Goal: Information Seeking & Learning: Find specific fact

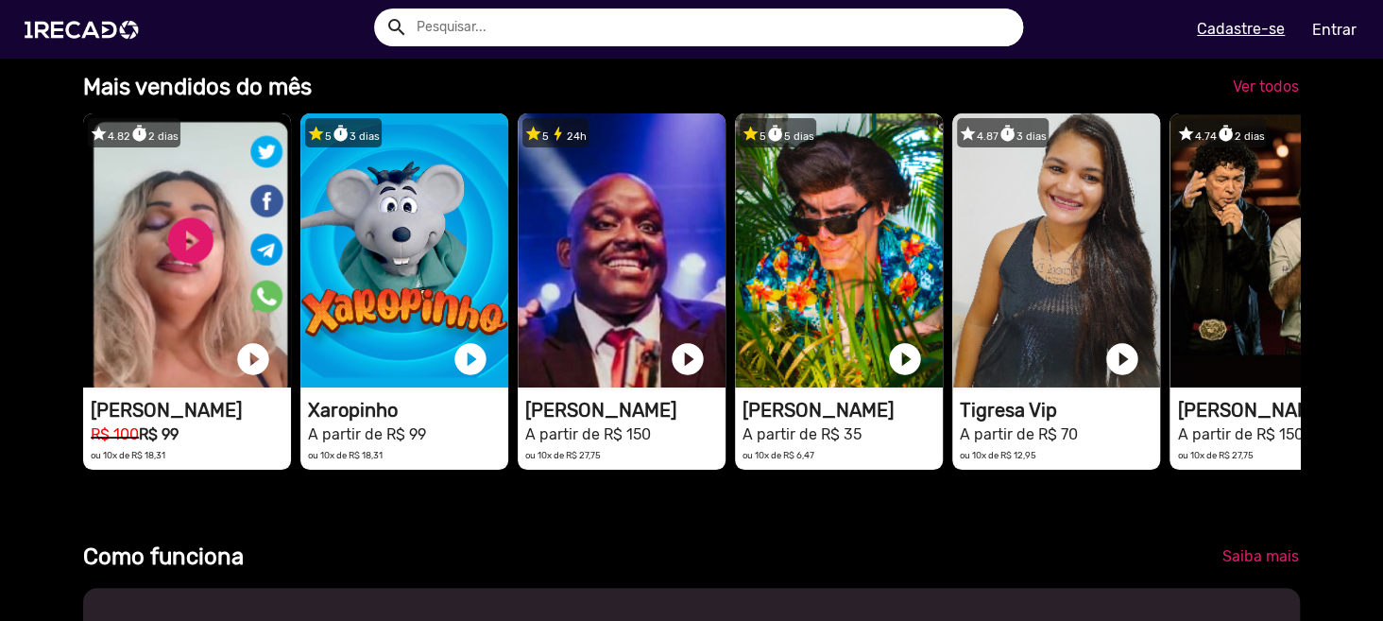
scroll to position [0, 2735]
click at [687, 37] on input "text" at bounding box center [712, 28] width 621 height 38
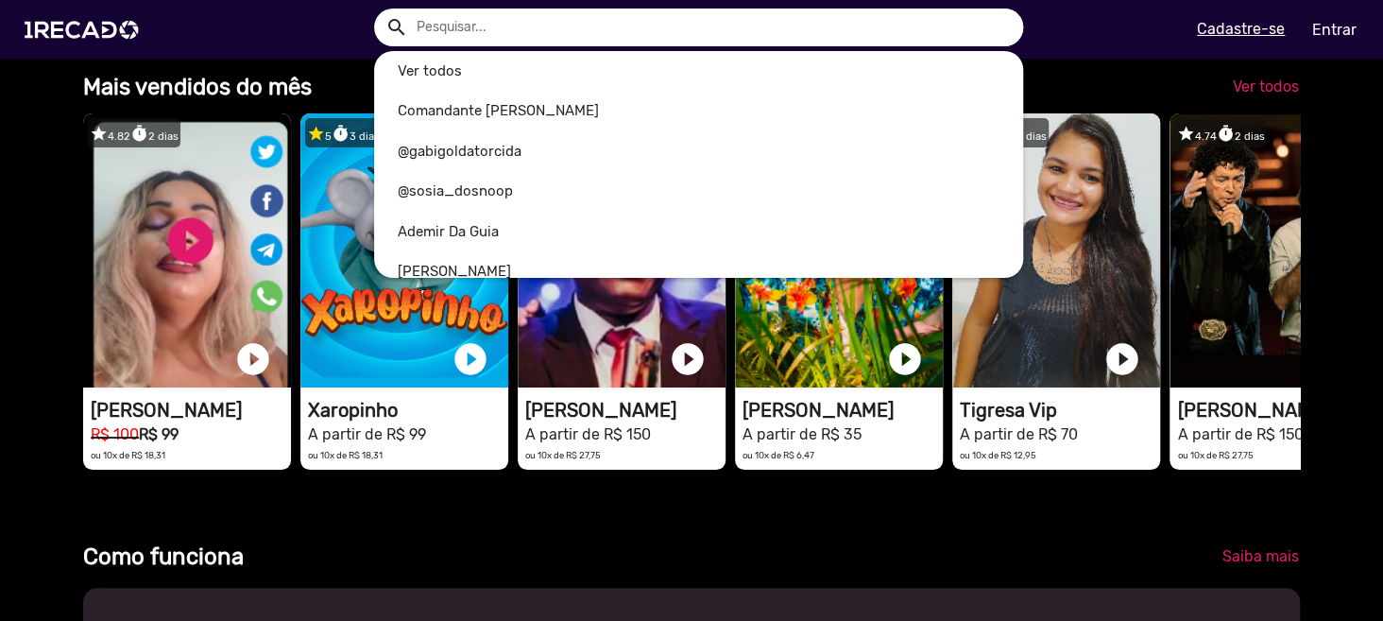
scroll to position [0, 4104]
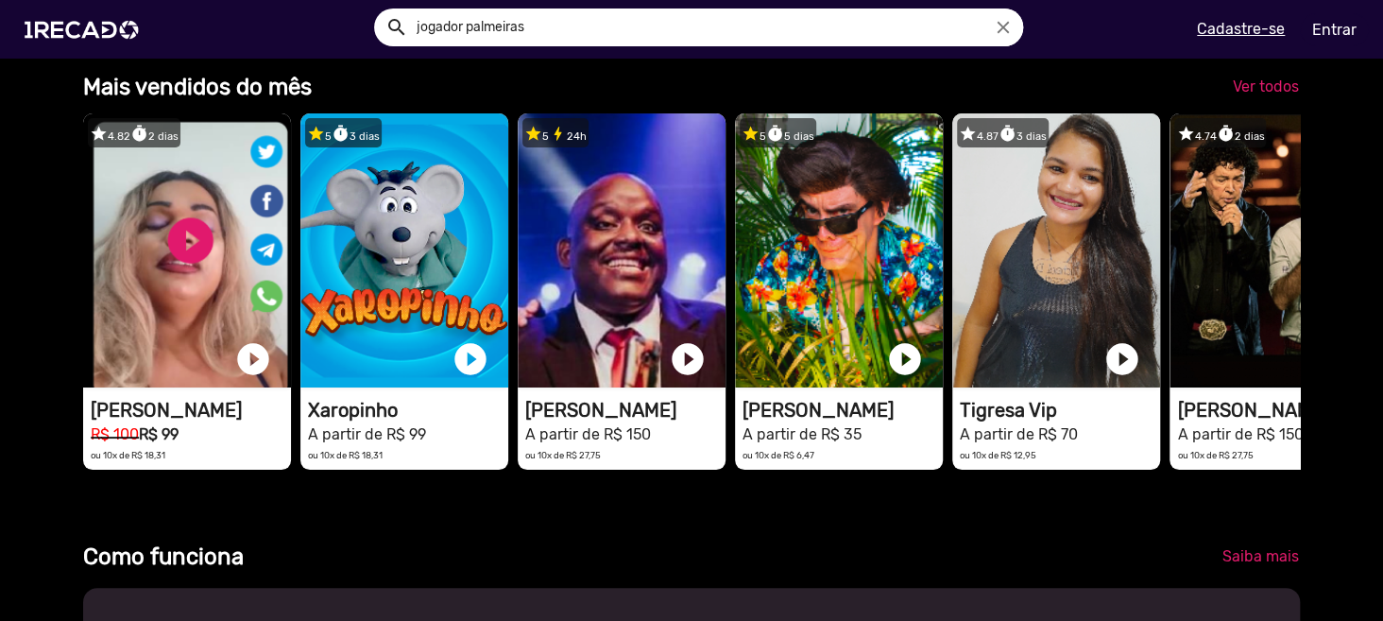
click at [379, 9] on button "search" at bounding box center [395, 25] width 33 height 33
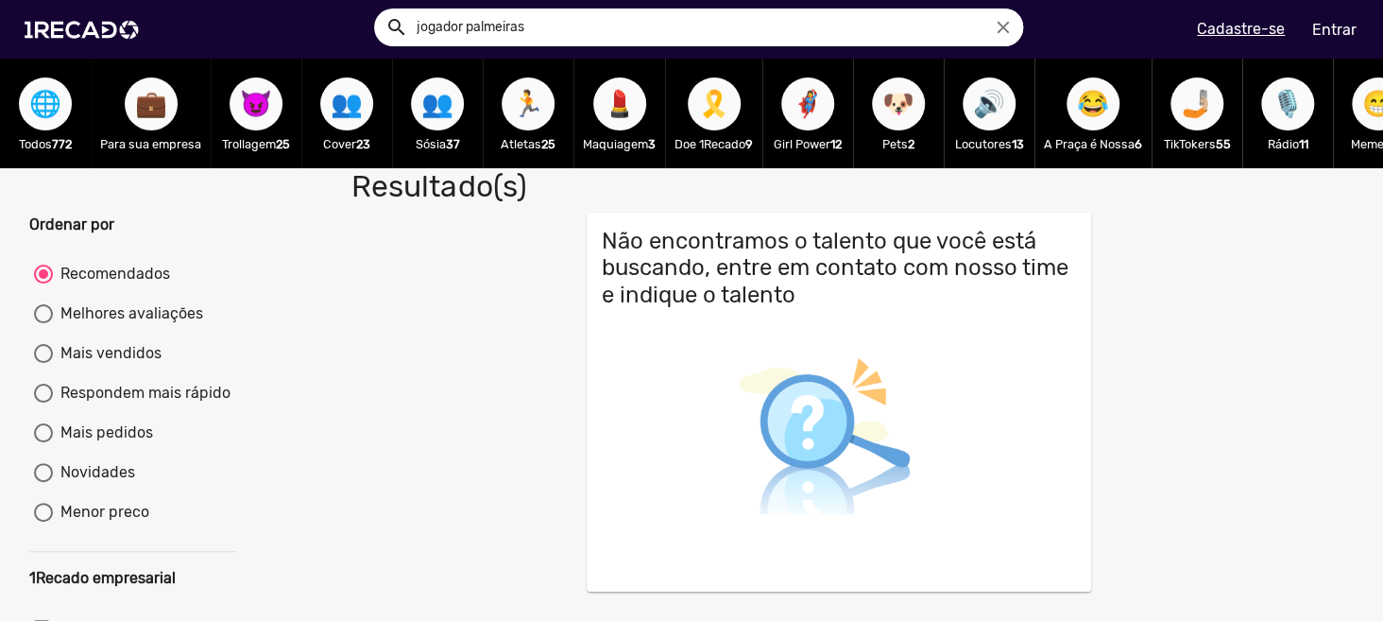
drag, startPoint x: 569, startPoint y: 26, endPoint x: 71, endPoint y: 59, distance: 498.8
click at [374, 46] on ng-autocomplete "jogador palmeiras close" at bounding box center [698, 28] width 649 height 38
type input "weverton"
click at [379, 9] on button "search" at bounding box center [395, 25] width 33 height 33
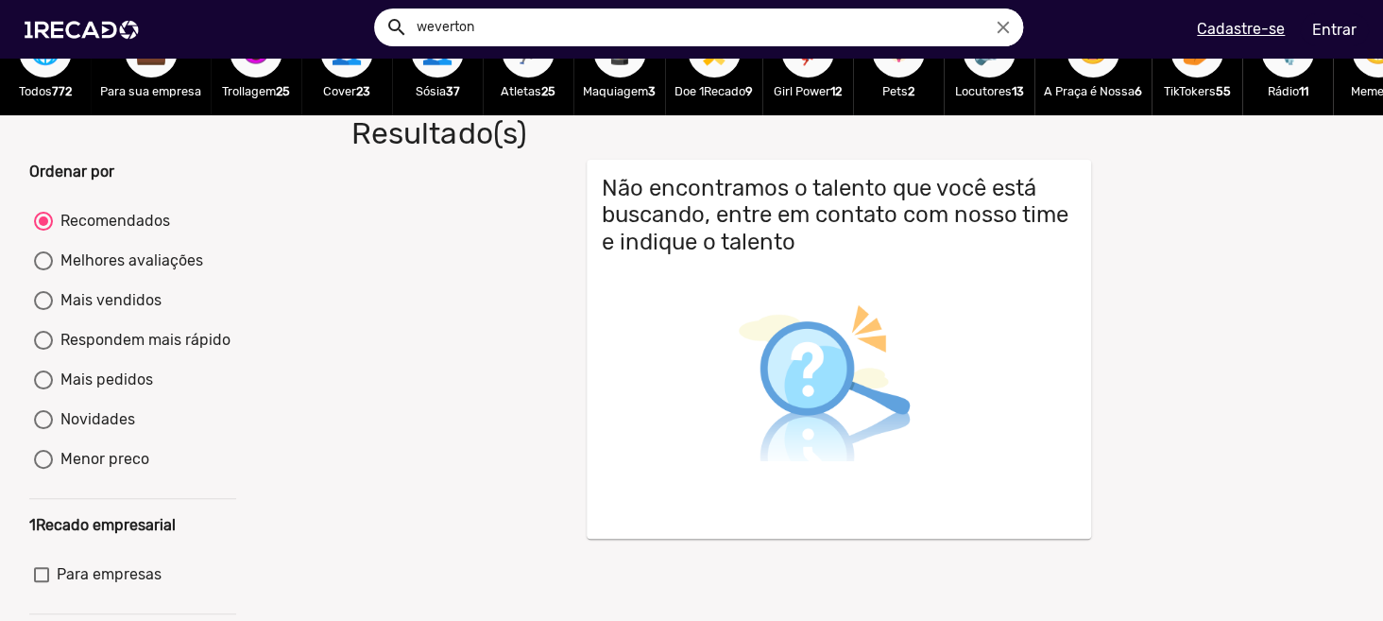
scroll to position [94, 0]
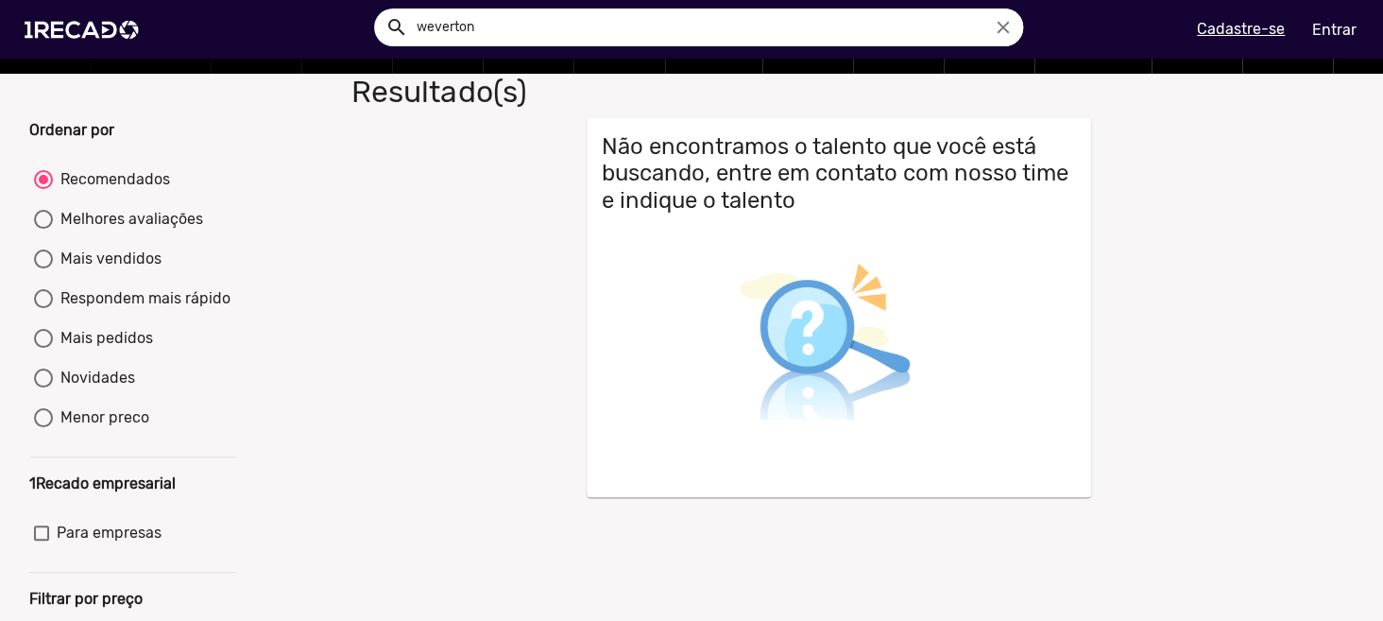
click at [129, 429] on div "Menor preco" at bounding box center [101, 417] width 96 height 23
click at [43, 428] on input "Menor preco" at bounding box center [43, 427] width 1 height 1
radio input "true"
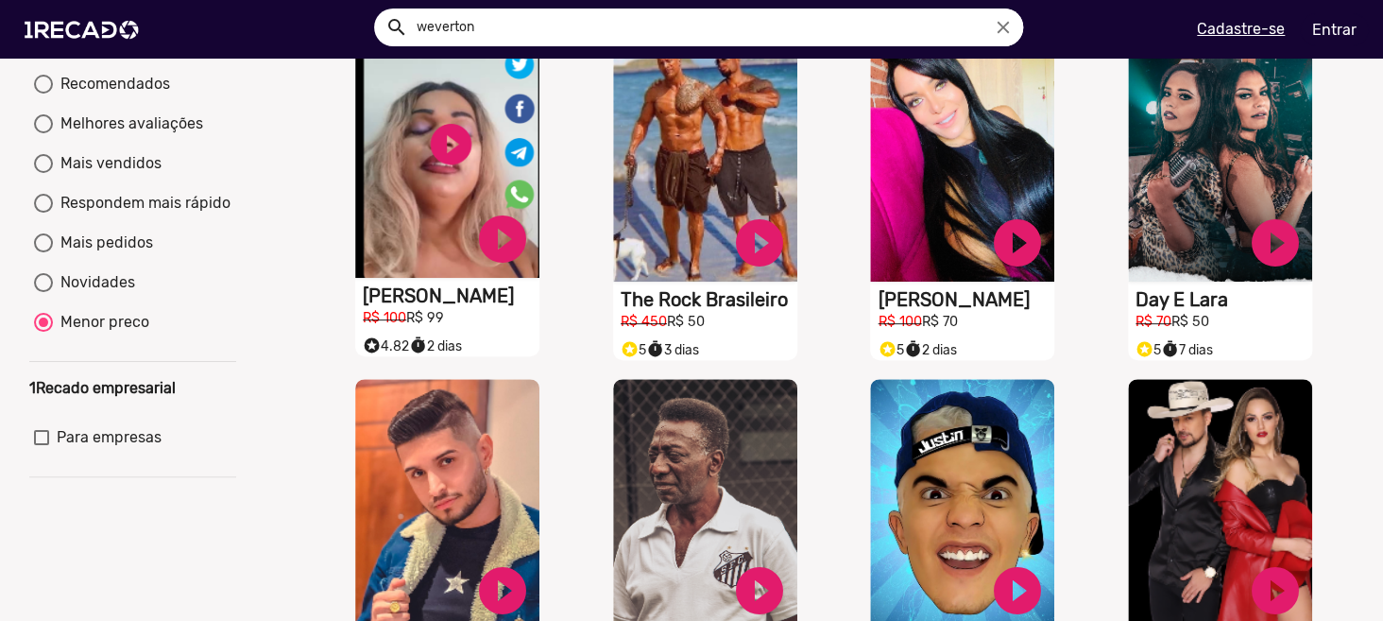
scroll to position [189, 0]
